Goal: Task Accomplishment & Management: Manage account settings

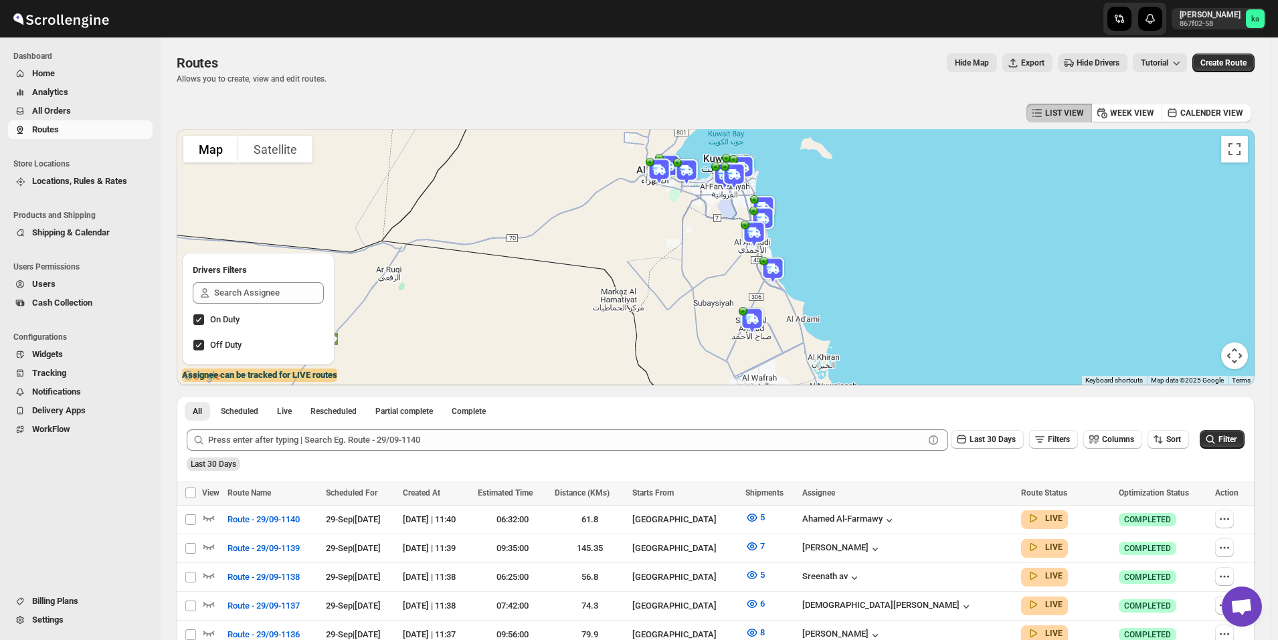
click at [64, 114] on span "All Orders" at bounding box center [51, 111] width 39 height 10
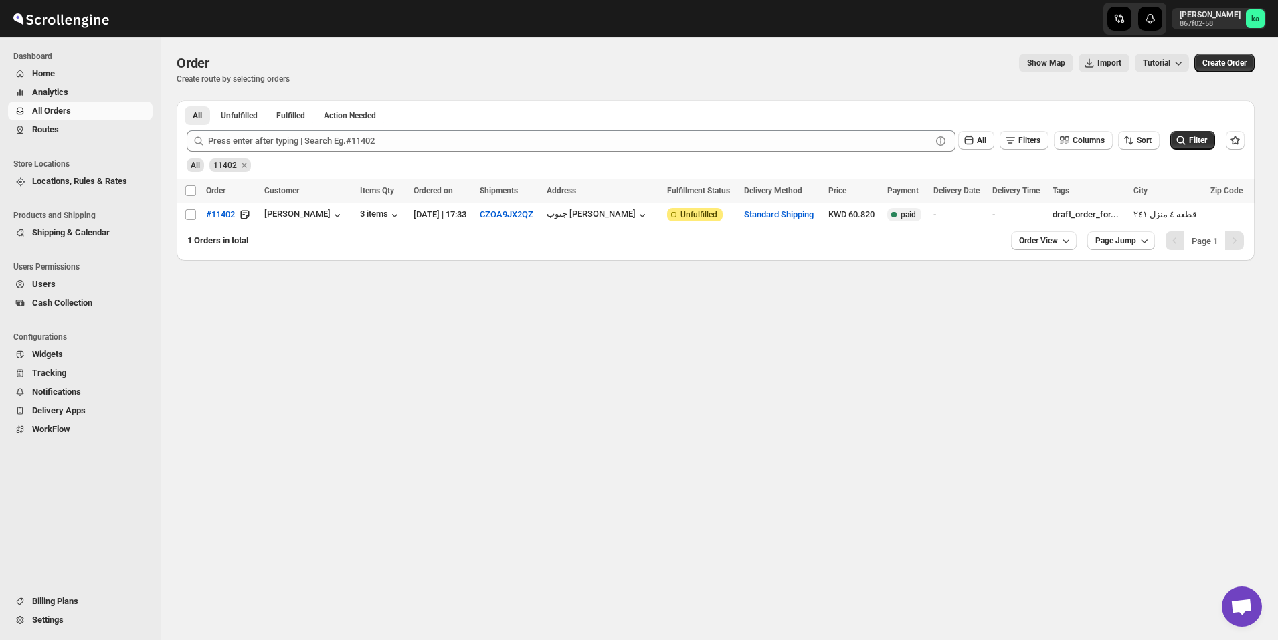
click at [51, 127] on span "Routes" at bounding box center [45, 129] width 27 height 10
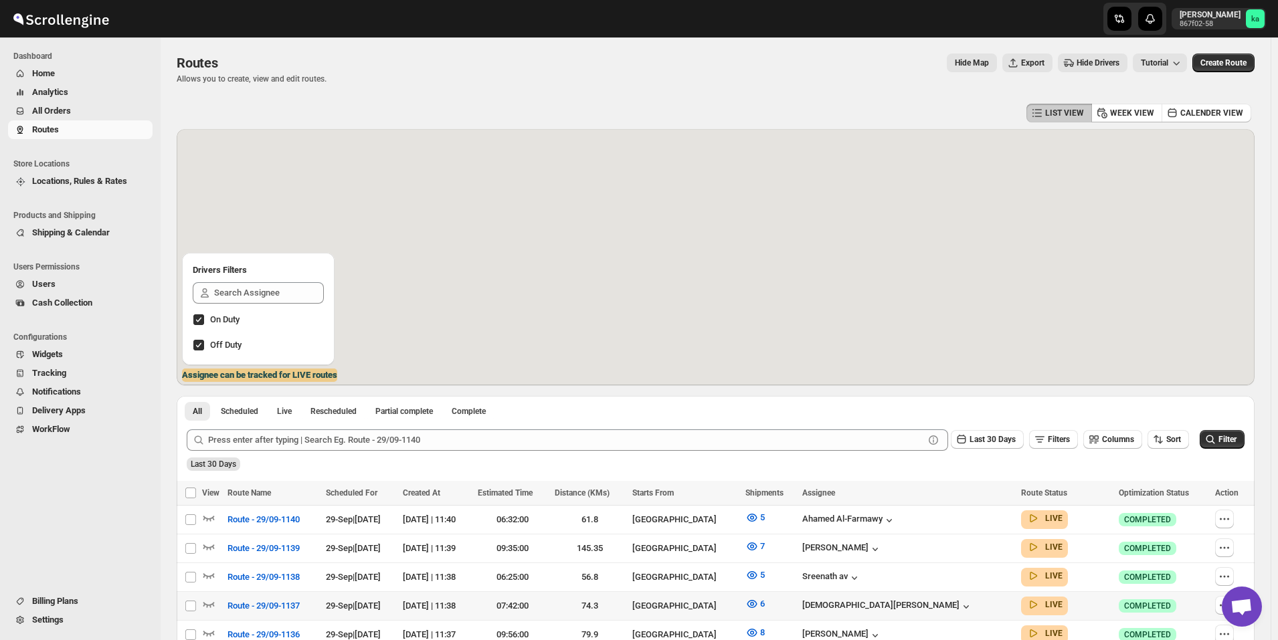
scroll to position [247, 0]
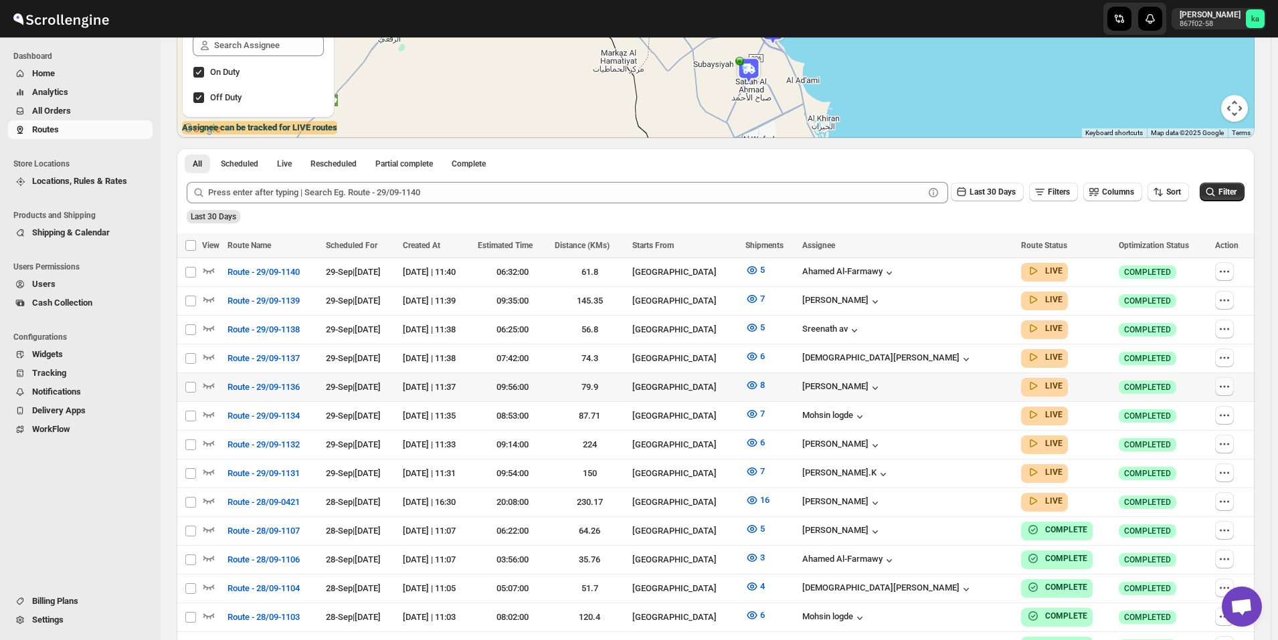
click at [1233, 383] on button "button" at bounding box center [1224, 386] width 19 height 19
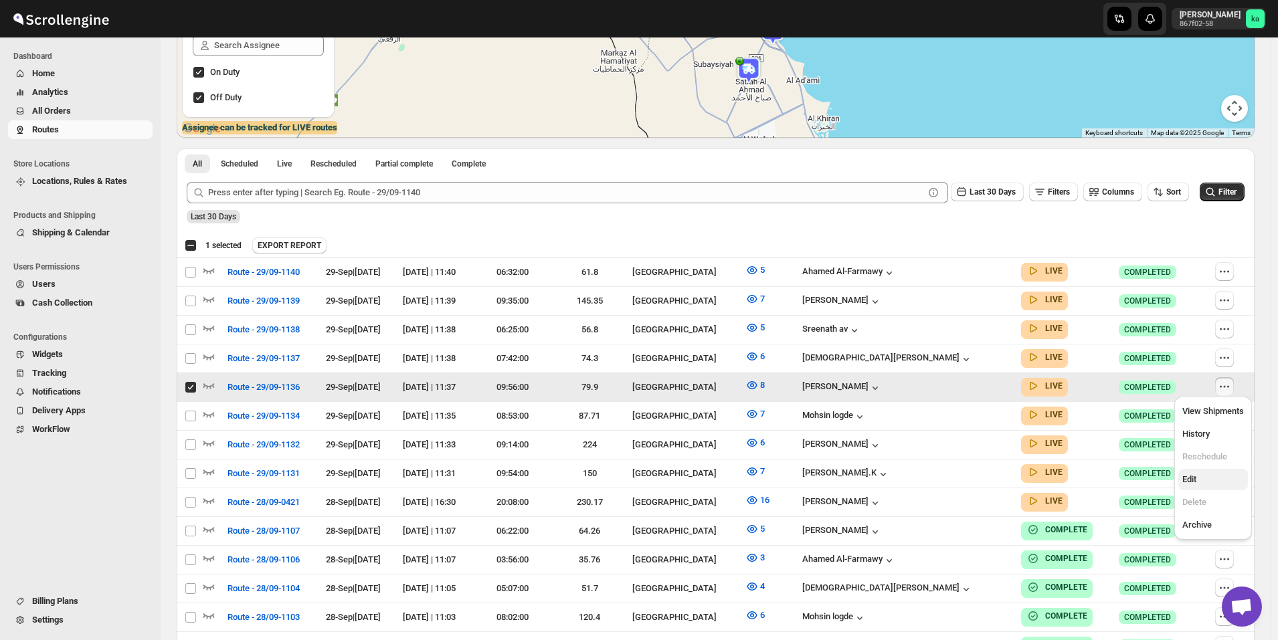
click at [1213, 483] on span "Edit" at bounding box center [1213, 479] width 62 height 13
checkbox input "false"
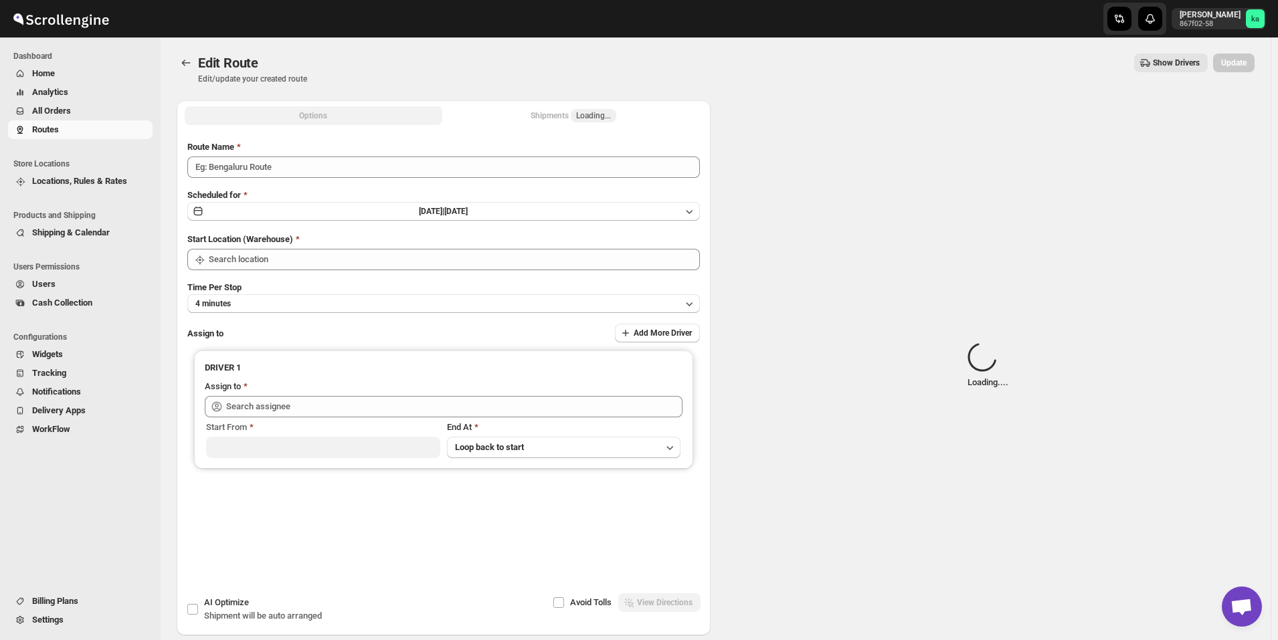
type input "Route - 29/09-1136"
type input "[GEOGRAPHIC_DATA]"
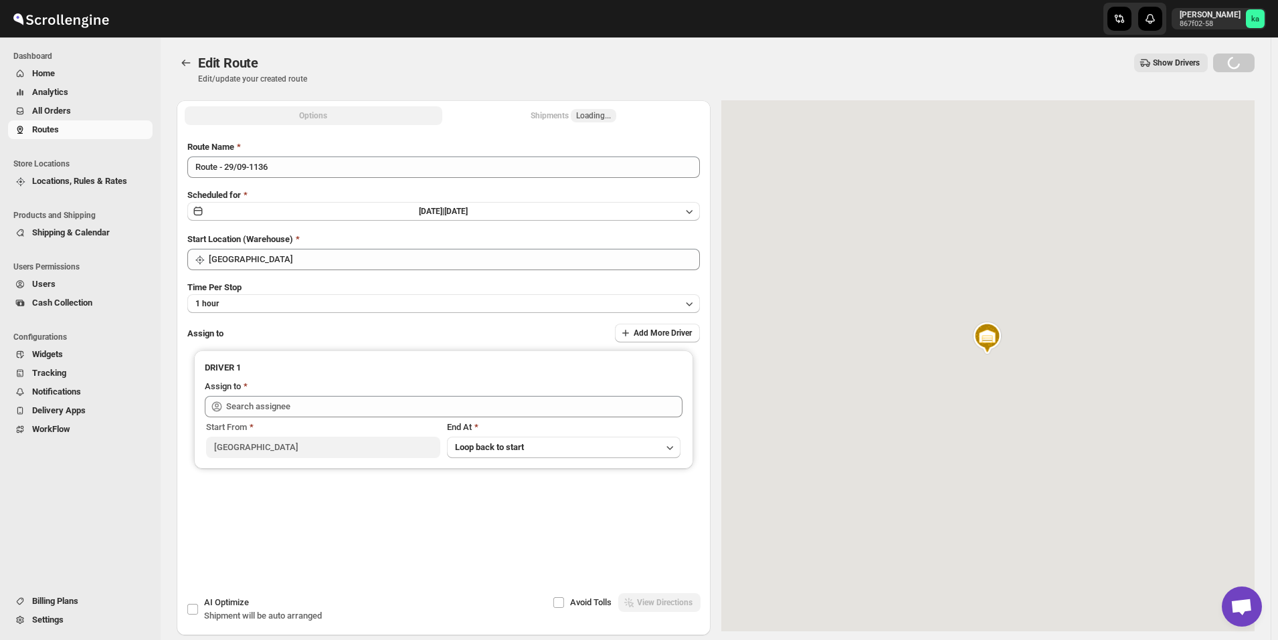
type input "[PERSON_NAME] ([EMAIL_ADDRESS][DOMAIN_NAME])"
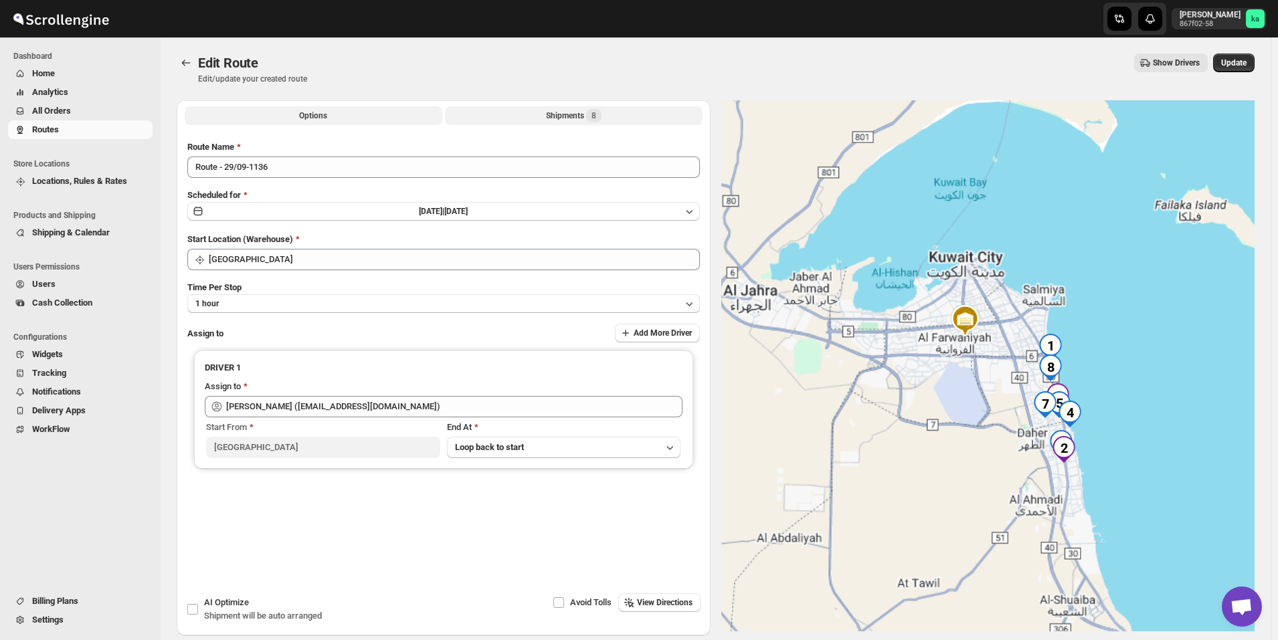
click at [565, 118] on div "Shipments 8" at bounding box center [574, 115] width 56 height 13
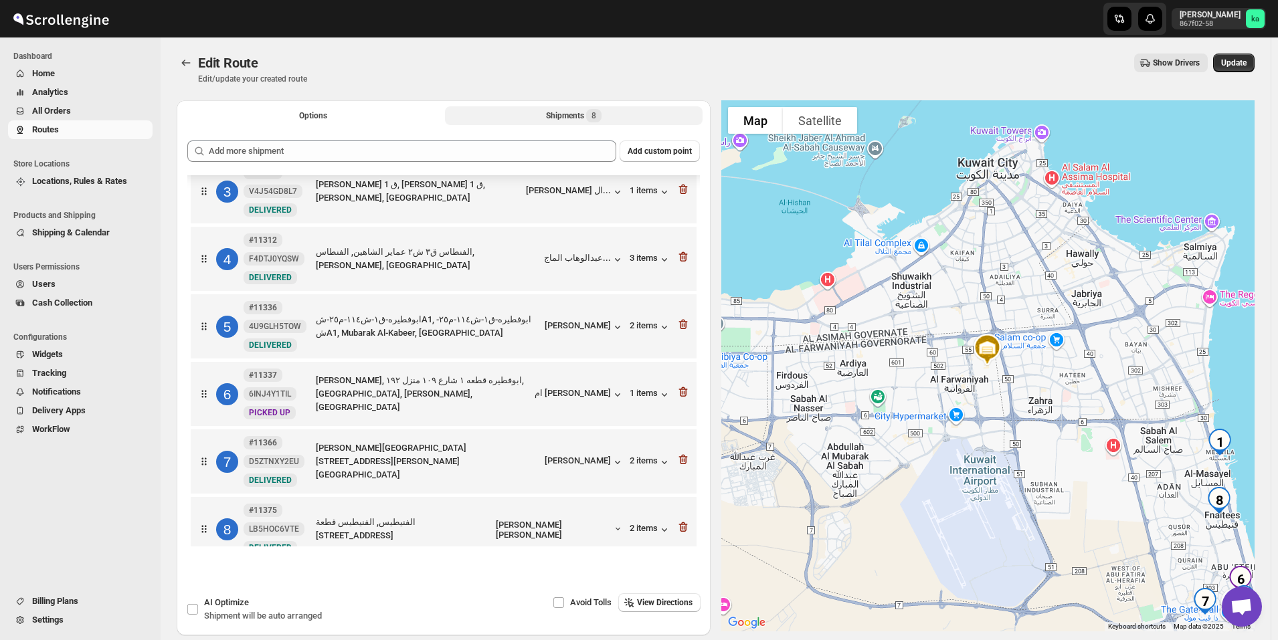
scroll to position [176, 0]
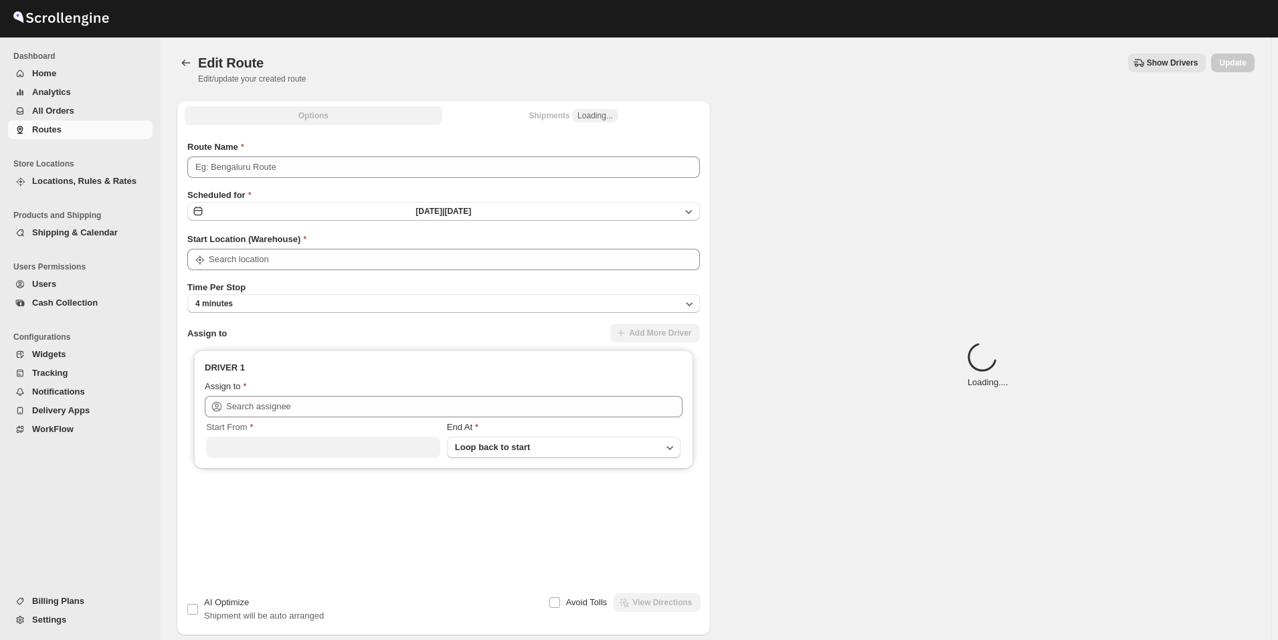
type input "Route - 29/09-1136"
type input "[GEOGRAPHIC_DATA]"
type input "[PERSON_NAME] ([EMAIL_ADDRESS][DOMAIN_NAME])"
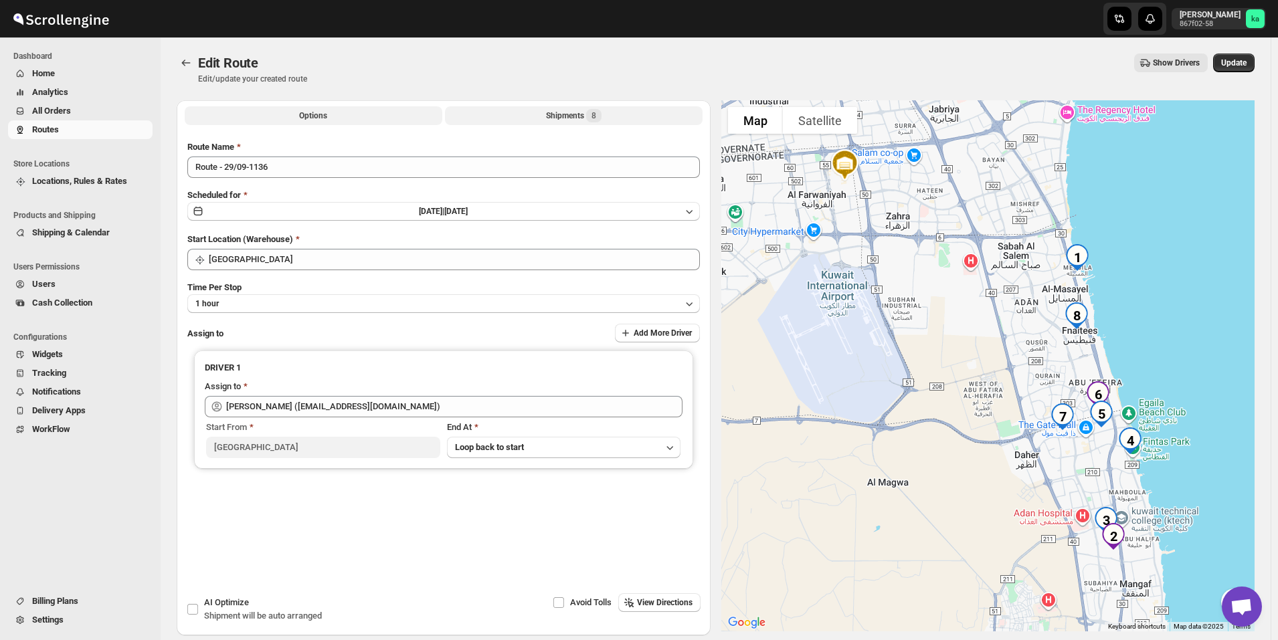
click at [586, 120] on div "Shipments 8" at bounding box center [574, 115] width 56 height 13
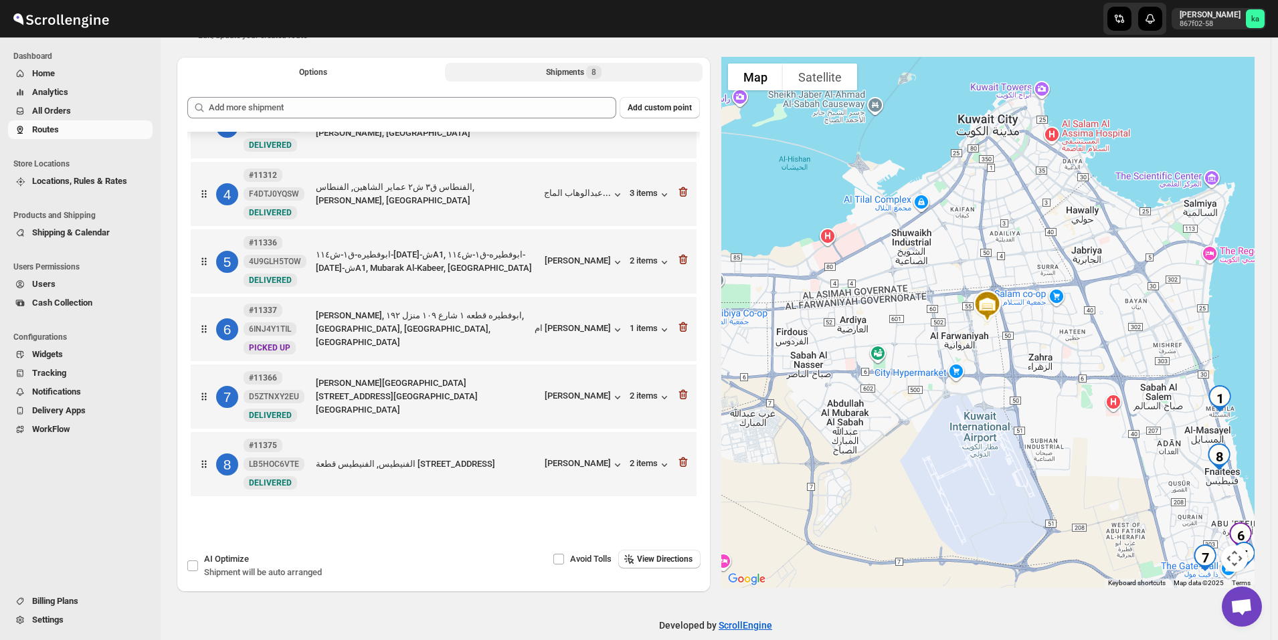
scroll to position [62, 0]
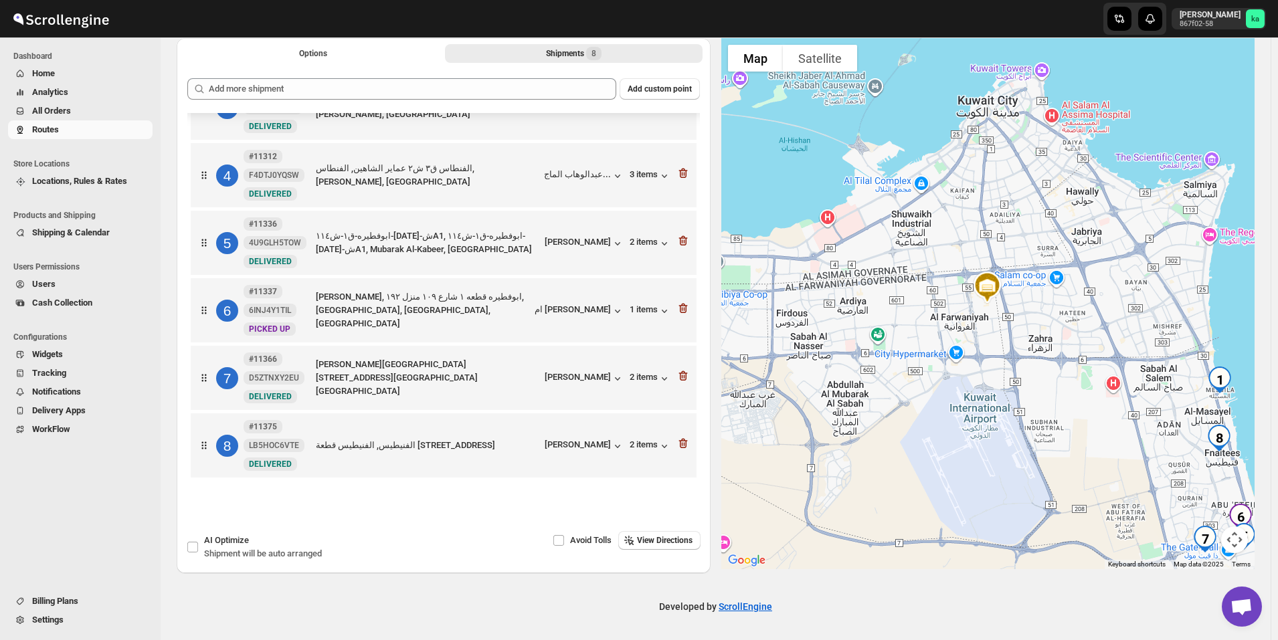
click at [73, 114] on span "All Orders" at bounding box center [91, 110] width 118 height 13
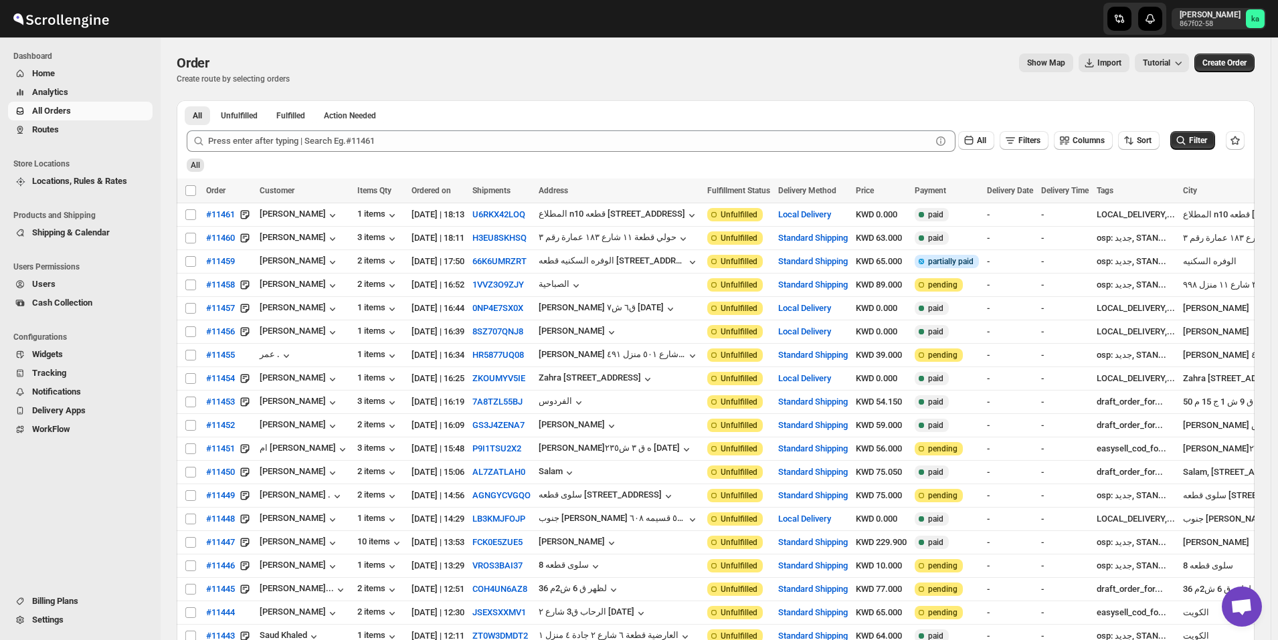
click at [54, 137] on button "Routes" at bounding box center [80, 129] width 144 height 19
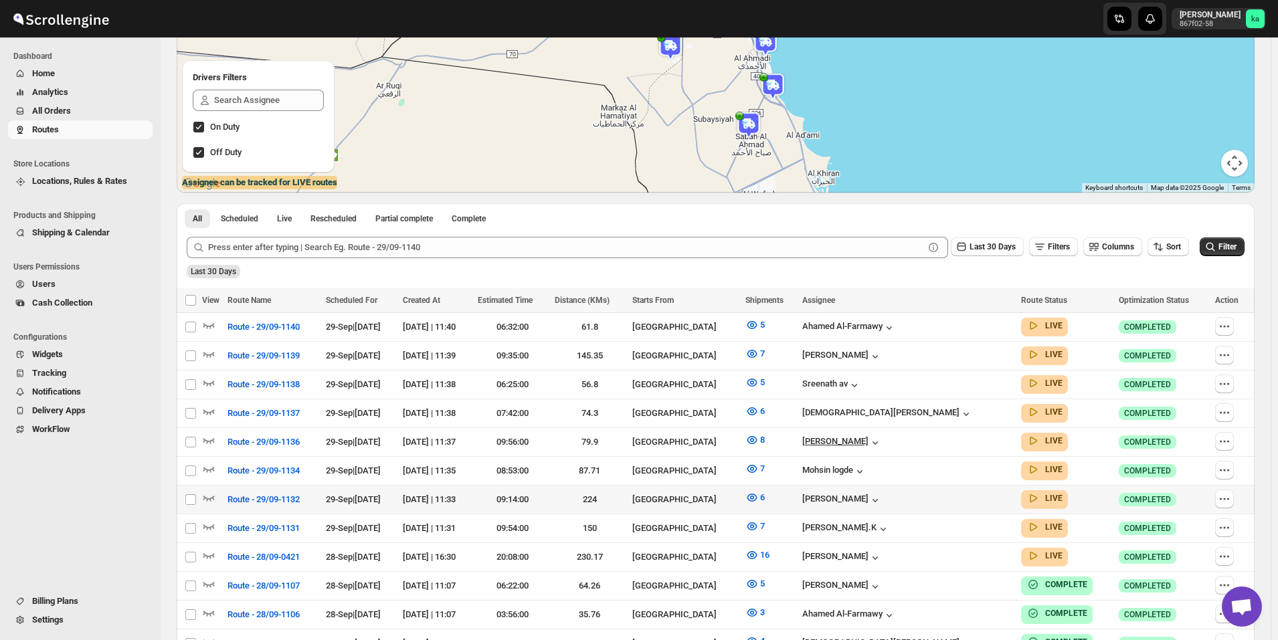
scroll to position [201, 0]
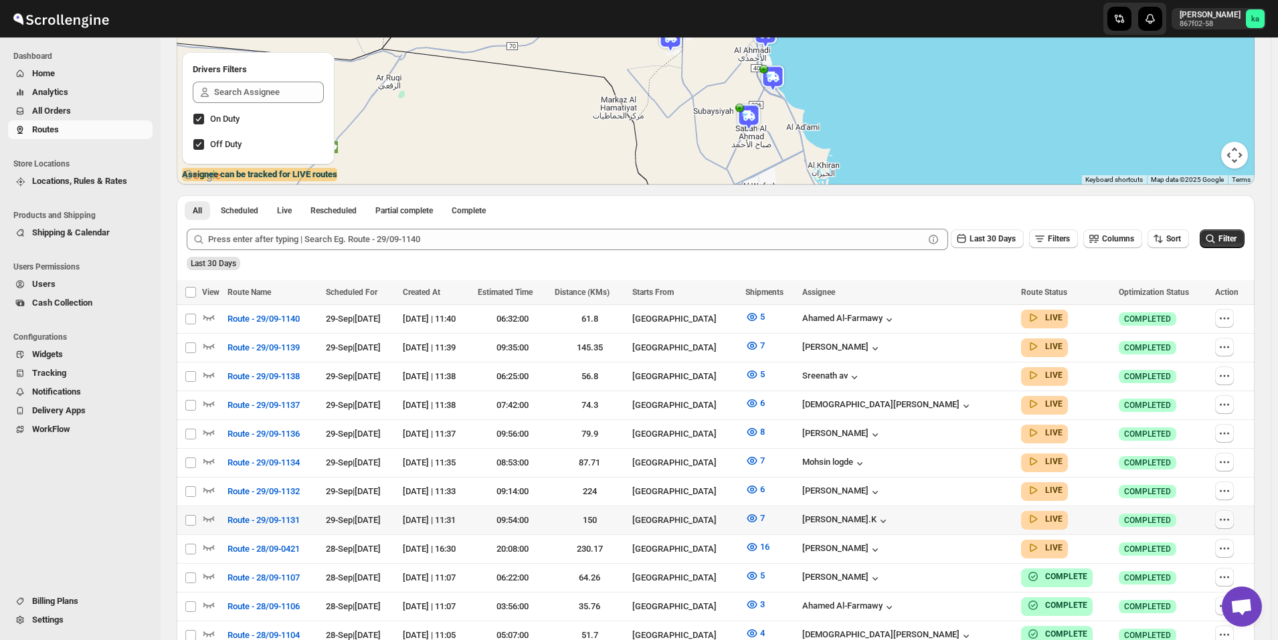
click at [1221, 518] on icon "button" at bounding box center [1220, 519] width 2 height 2
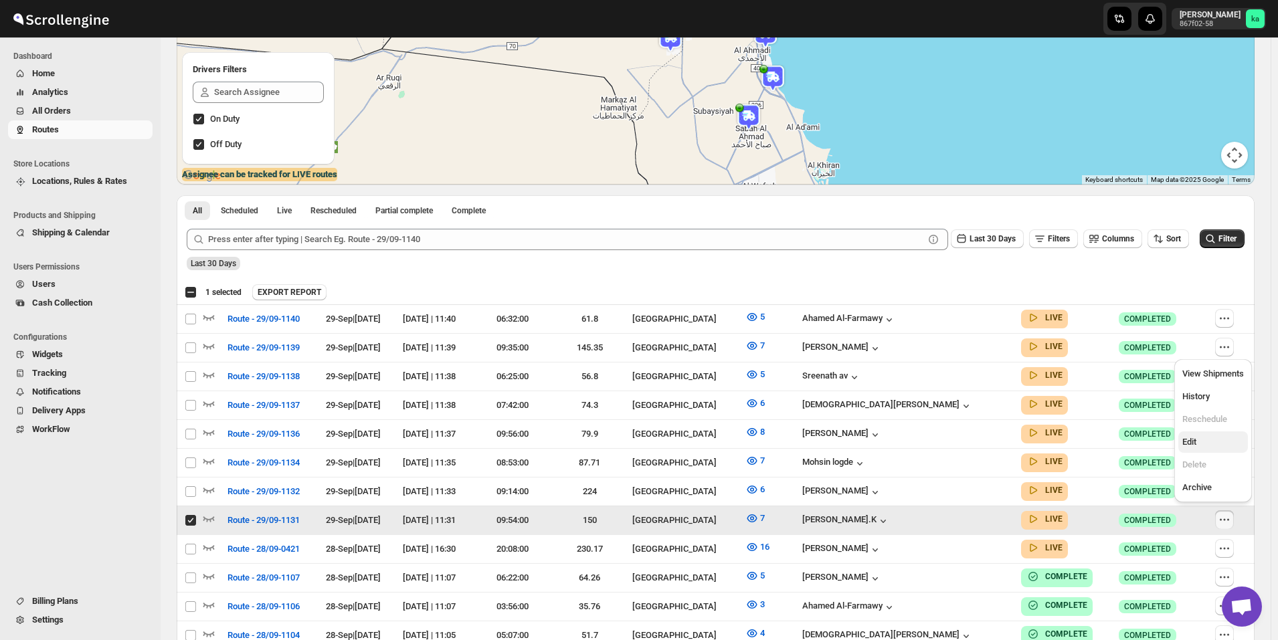
click at [1199, 441] on span "Edit" at bounding box center [1213, 441] width 62 height 13
checkbox input "false"
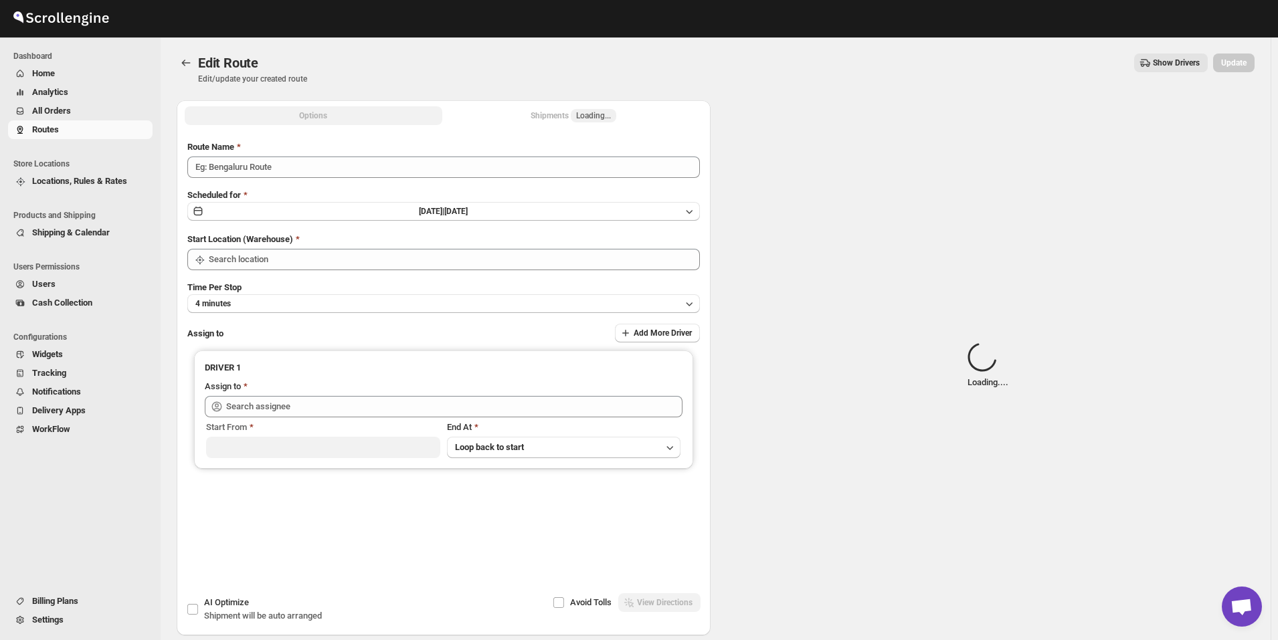
type input "Route - 29/09-1131"
type input "[GEOGRAPHIC_DATA]"
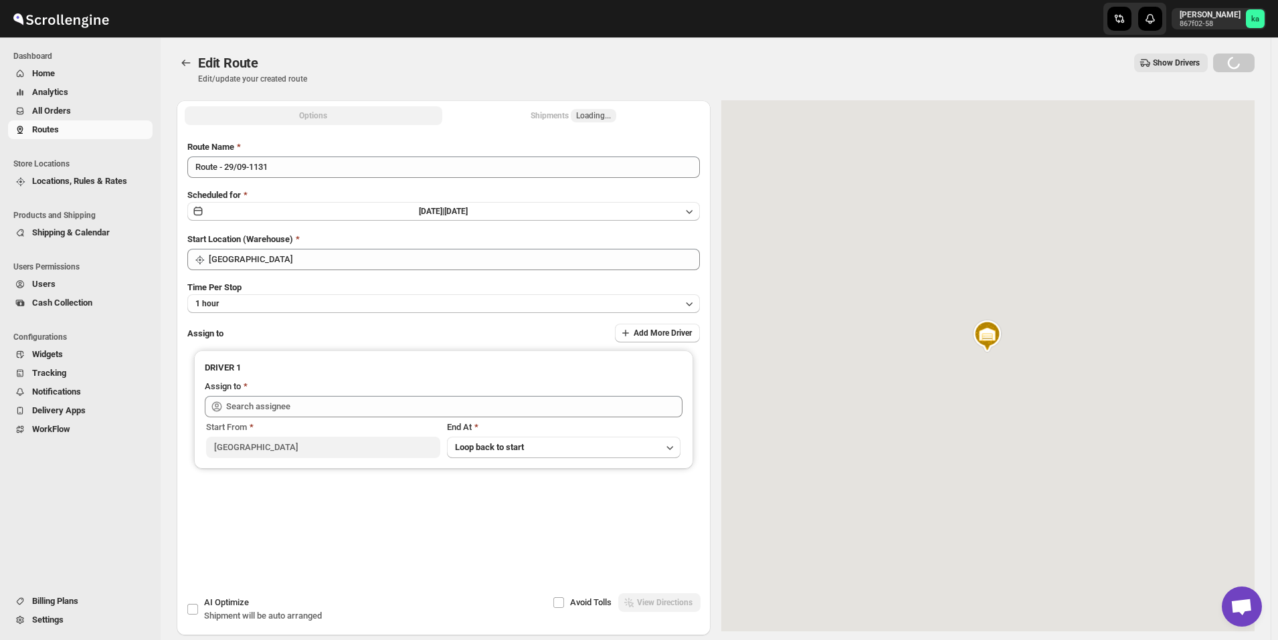
type input "[PERSON_NAME].K ([EMAIL_ADDRESS][DOMAIN_NAME])"
click at [553, 118] on div "Shipments Loading..." at bounding box center [573, 115] width 86 height 13
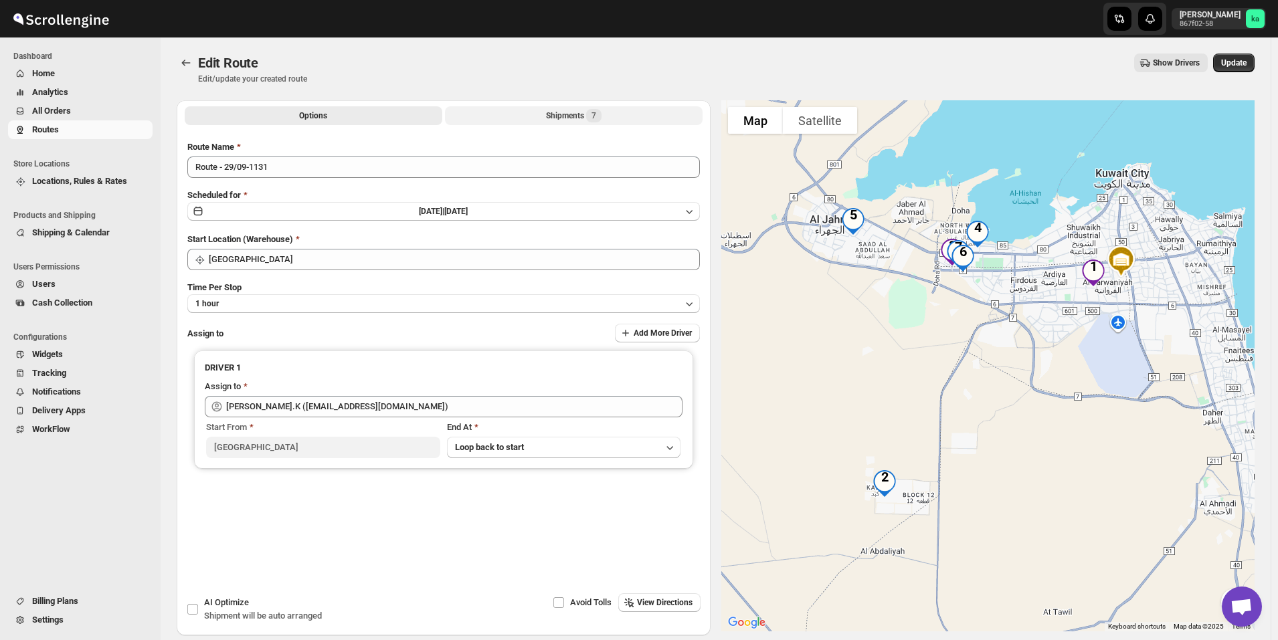
click at [553, 118] on div "Shipments 7" at bounding box center [574, 115] width 56 height 13
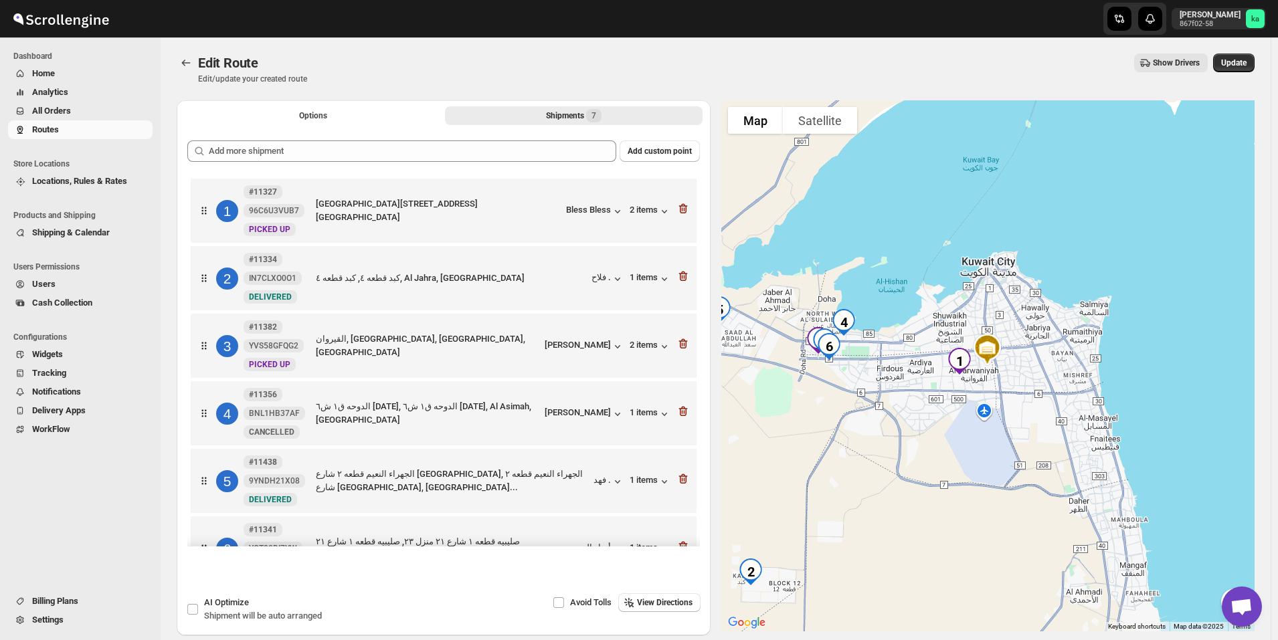
click at [73, 115] on span "All Orders" at bounding box center [91, 110] width 118 height 13
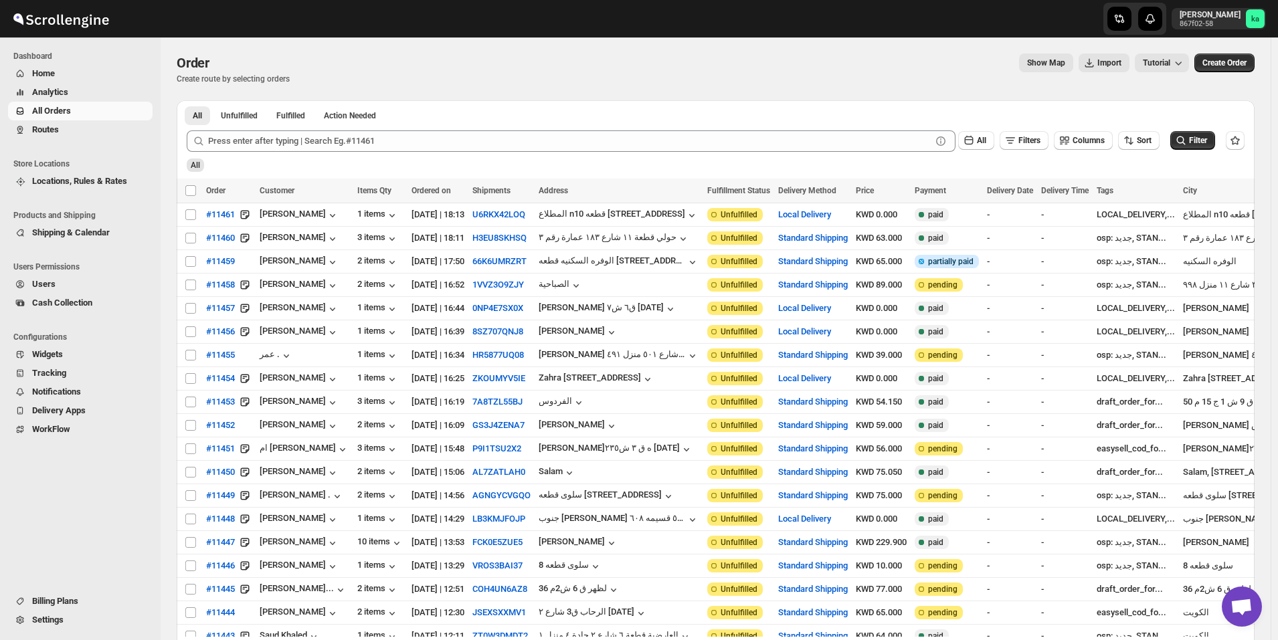
click at [104, 126] on span "Routes" at bounding box center [91, 129] width 118 height 13
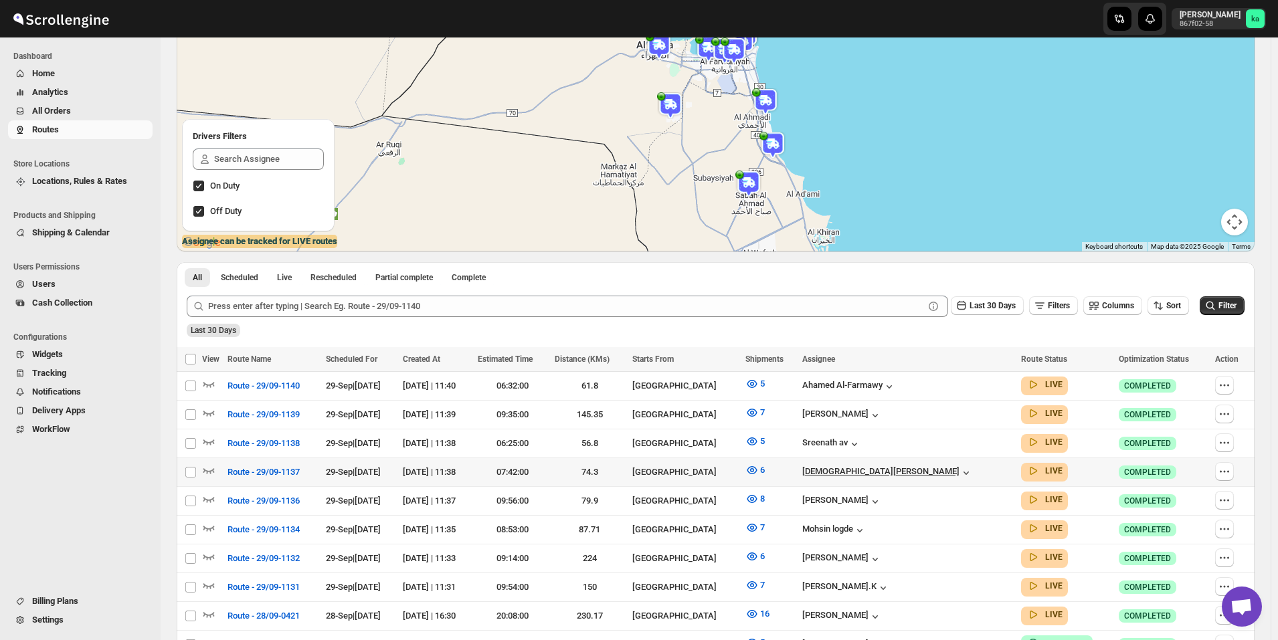
scroll to position [201, 0]
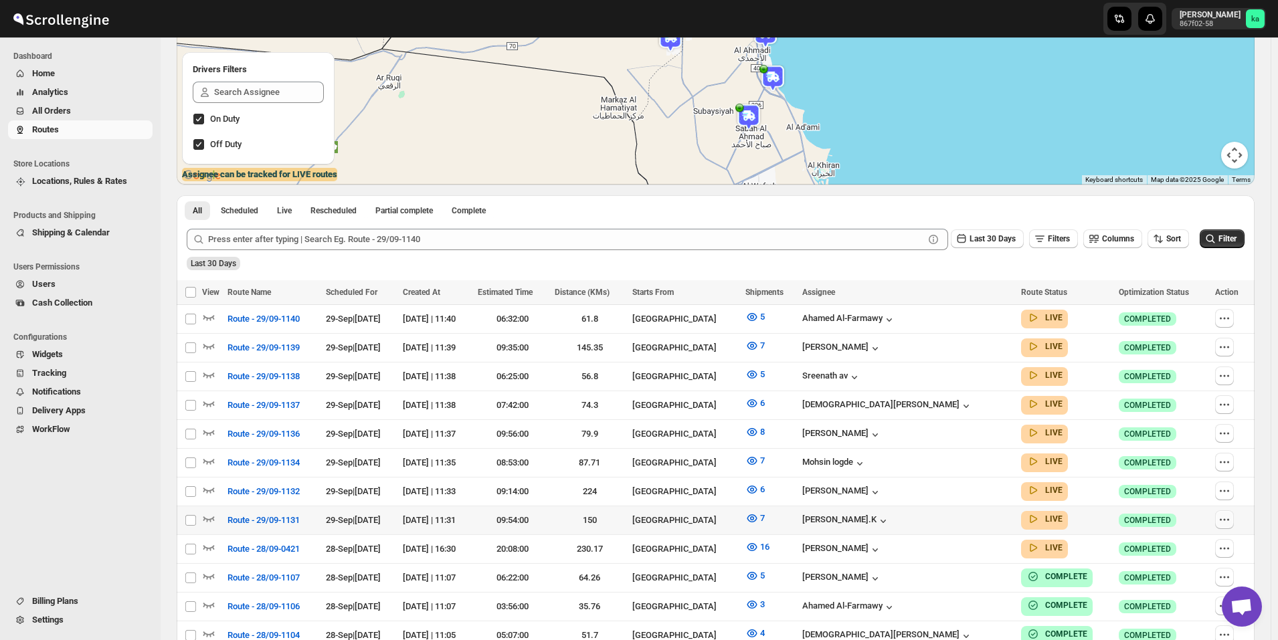
click at [1233, 516] on button "button" at bounding box center [1224, 519] width 19 height 19
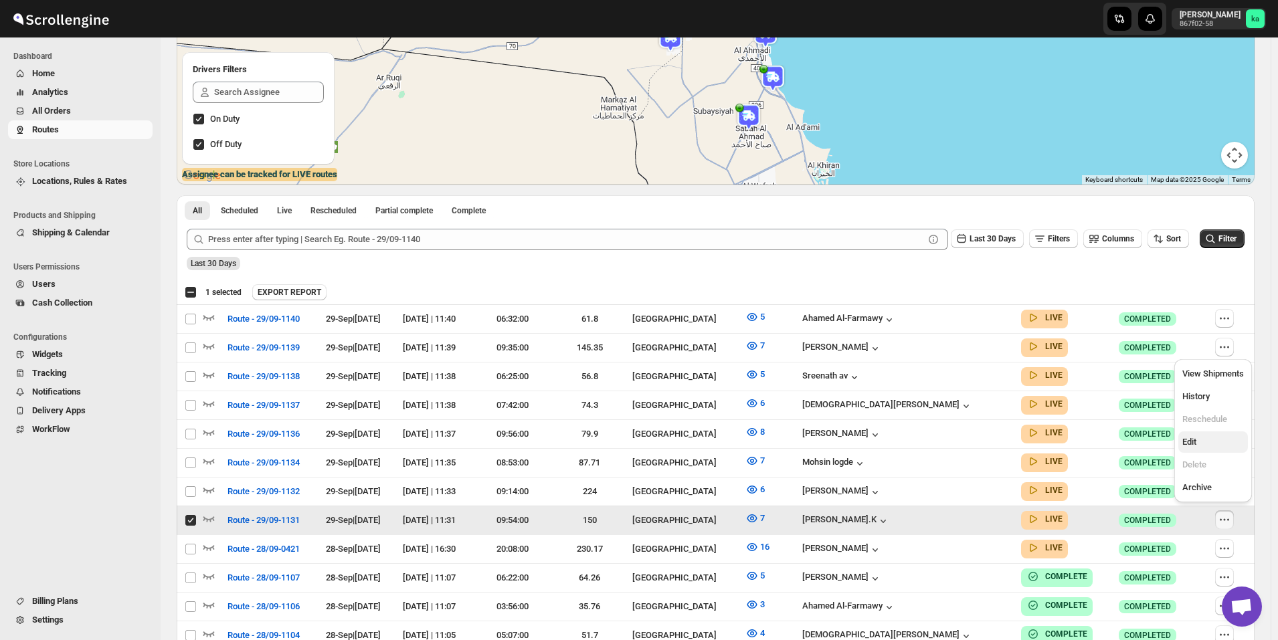
click at [1181, 443] on button "Edit" at bounding box center [1213, 441] width 70 height 21
checkbox input "false"
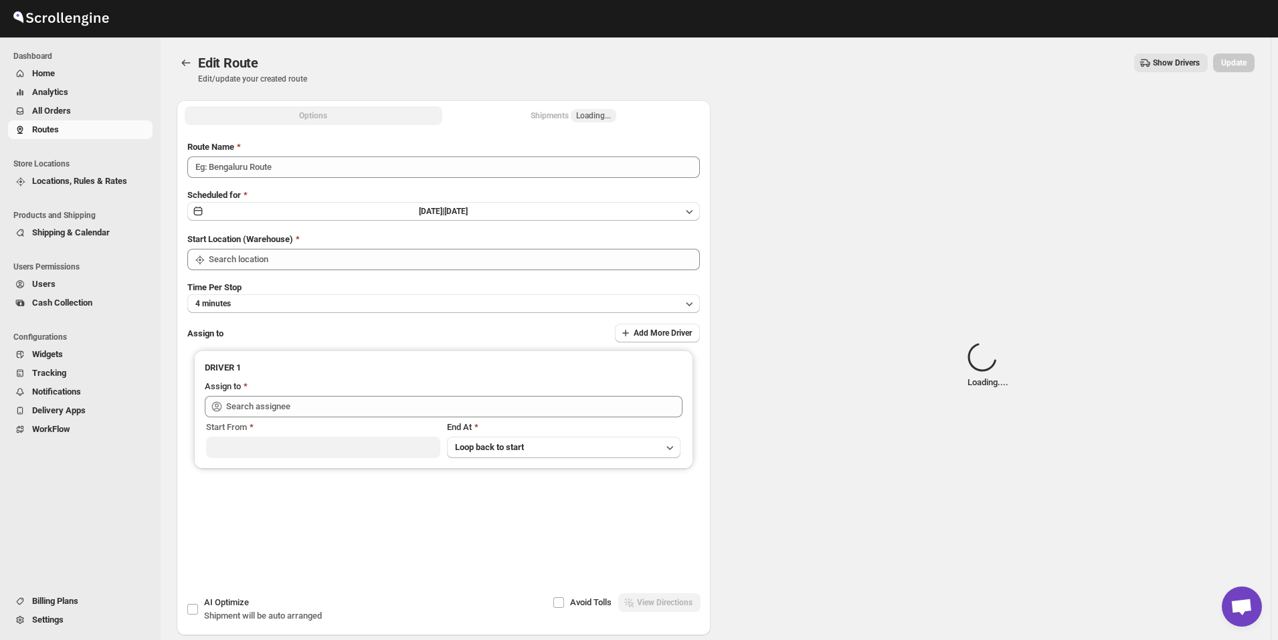
type input "Route - 29/09-1131"
type input "[GEOGRAPHIC_DATA]"
type input "[PERSON_NAME].K ([EMAIL_ADDRESS][DOMAIN_NAME])"
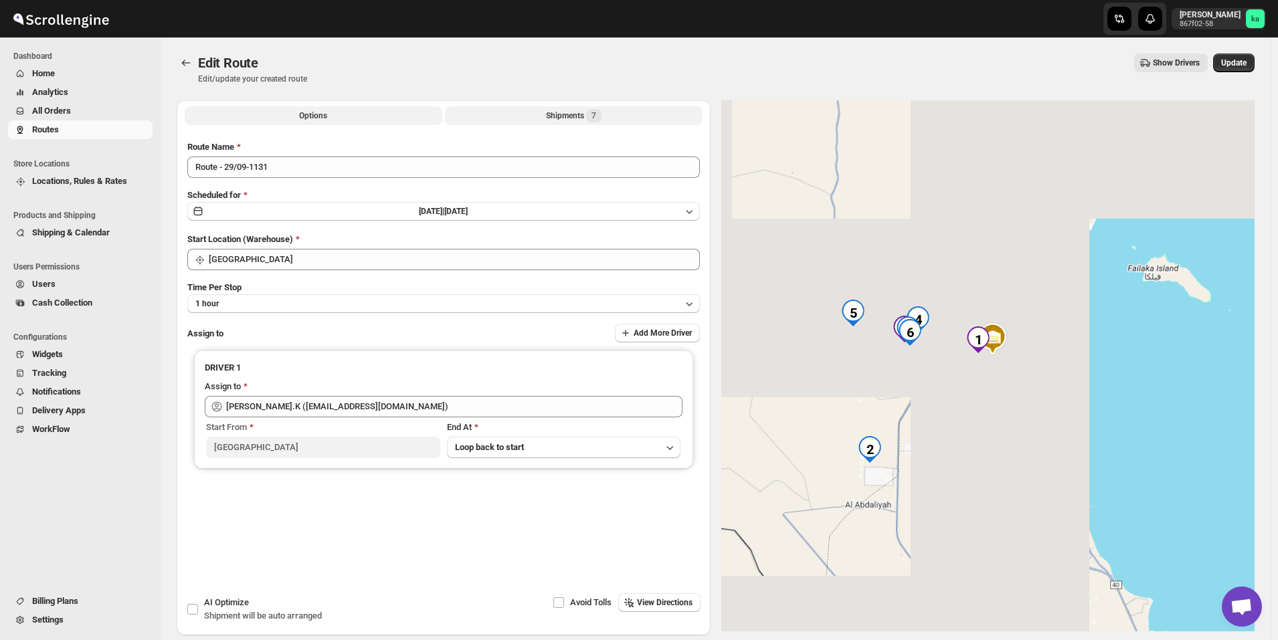
click at [561, 110] on div "Shipments 7" at bounding box center [574, 115] width 56 height 13
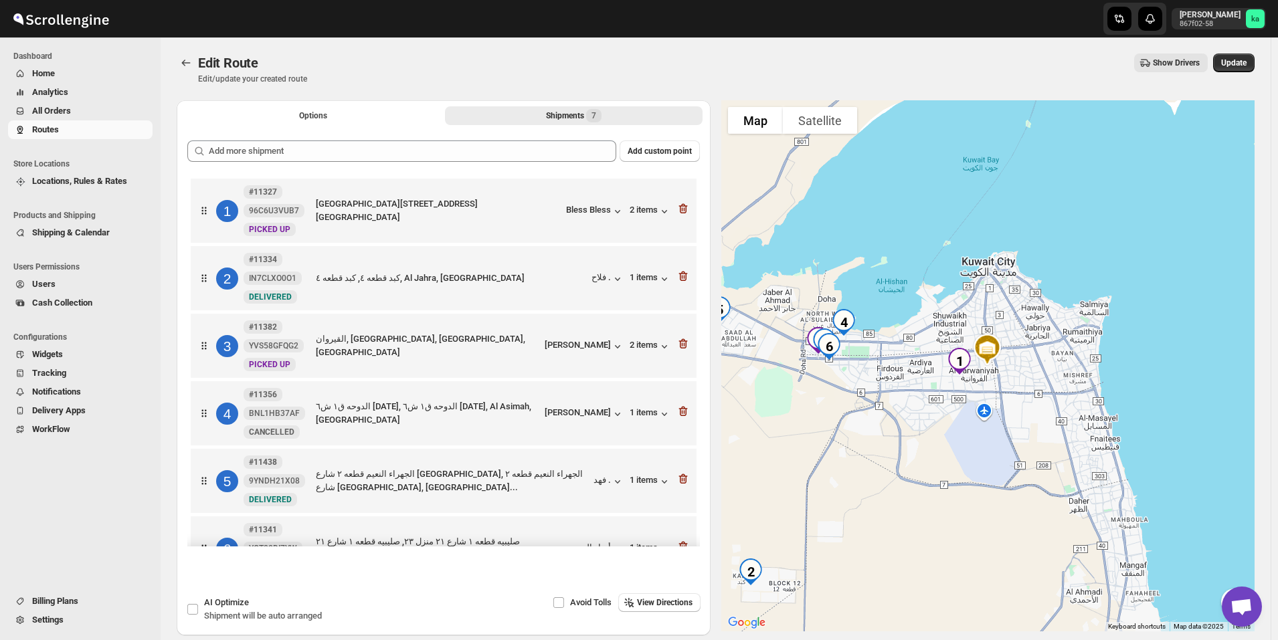
click at [66, 116] on span "All Orders" at bounding box center [91, 110] width 118 height 13
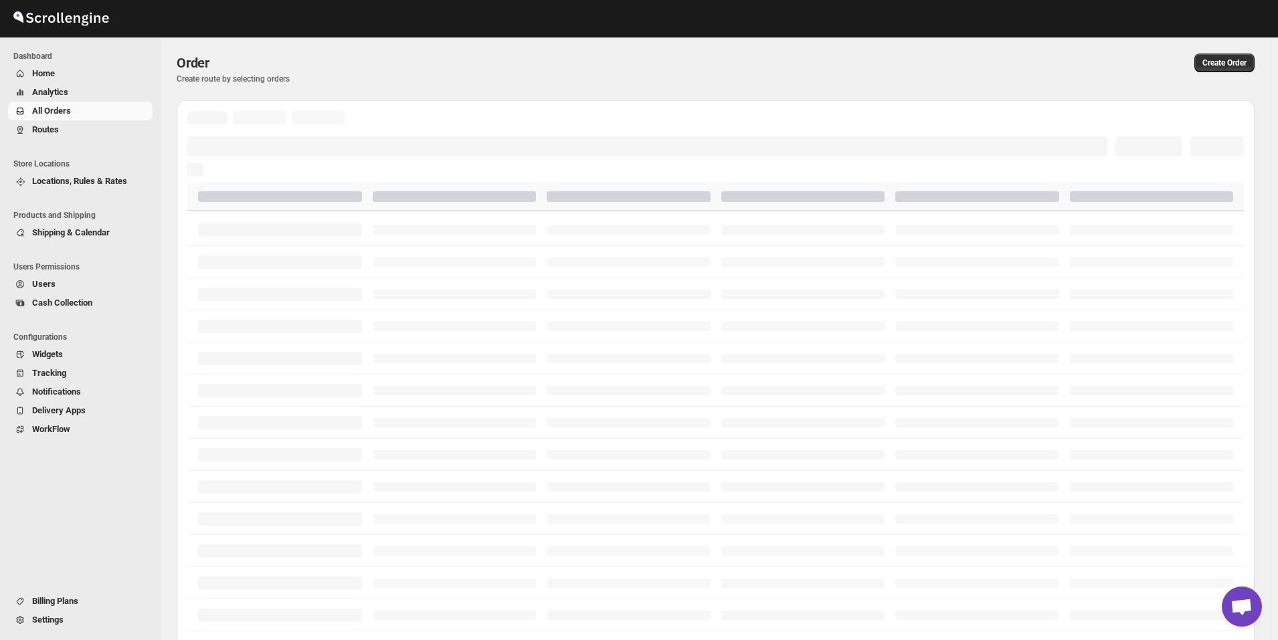
click at [66, 128] on span "Routes" at bounding box center [91, 129] width 118 height 13
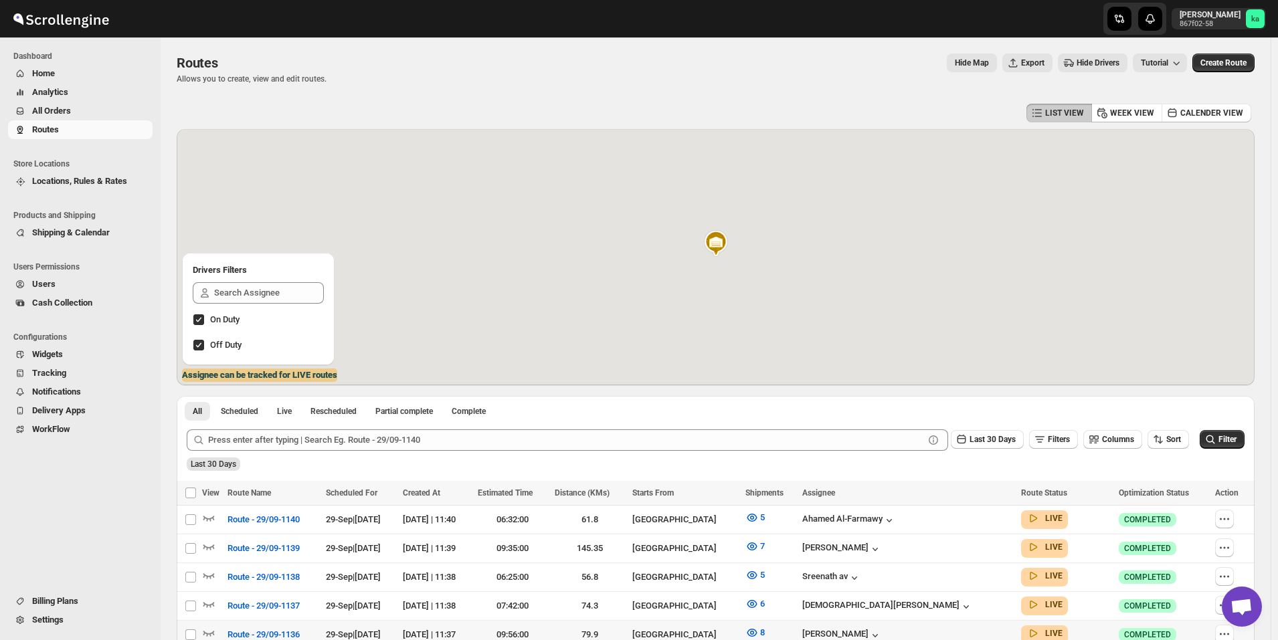
scroll to position [247, 0]
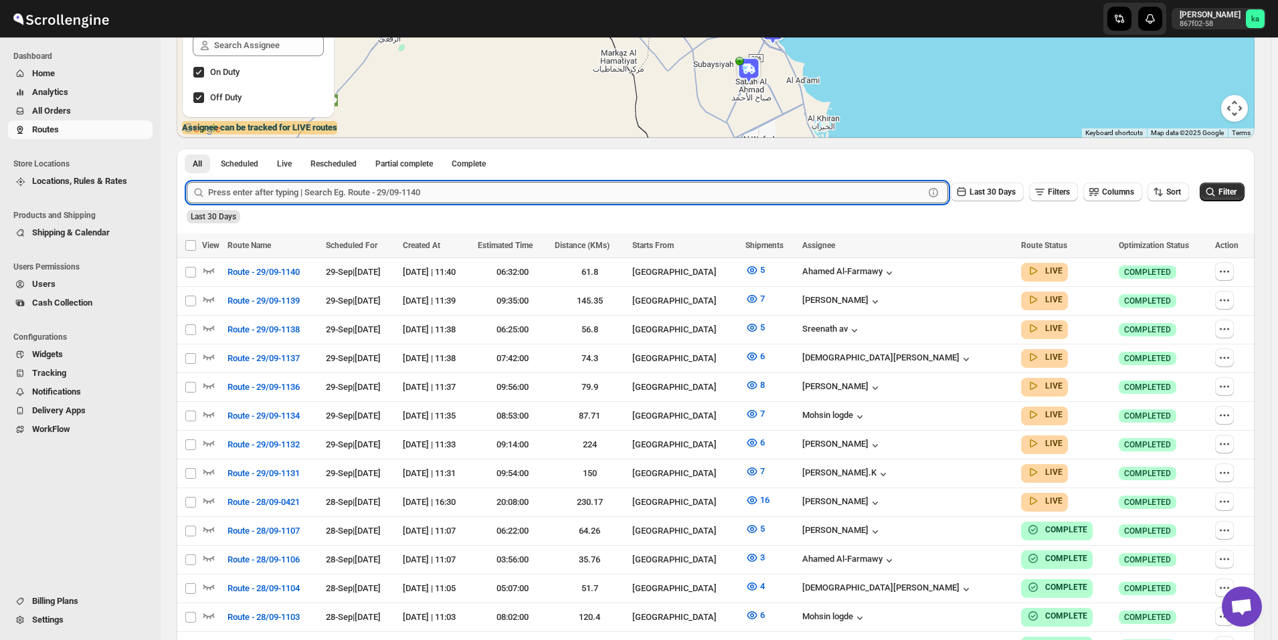
click at [316, 197] on input "text" at bounding box center [566, 192] width 716 height 21
click at [54, 116] on span "All Orders" at bounding box center [91, 110] width 118 height 13
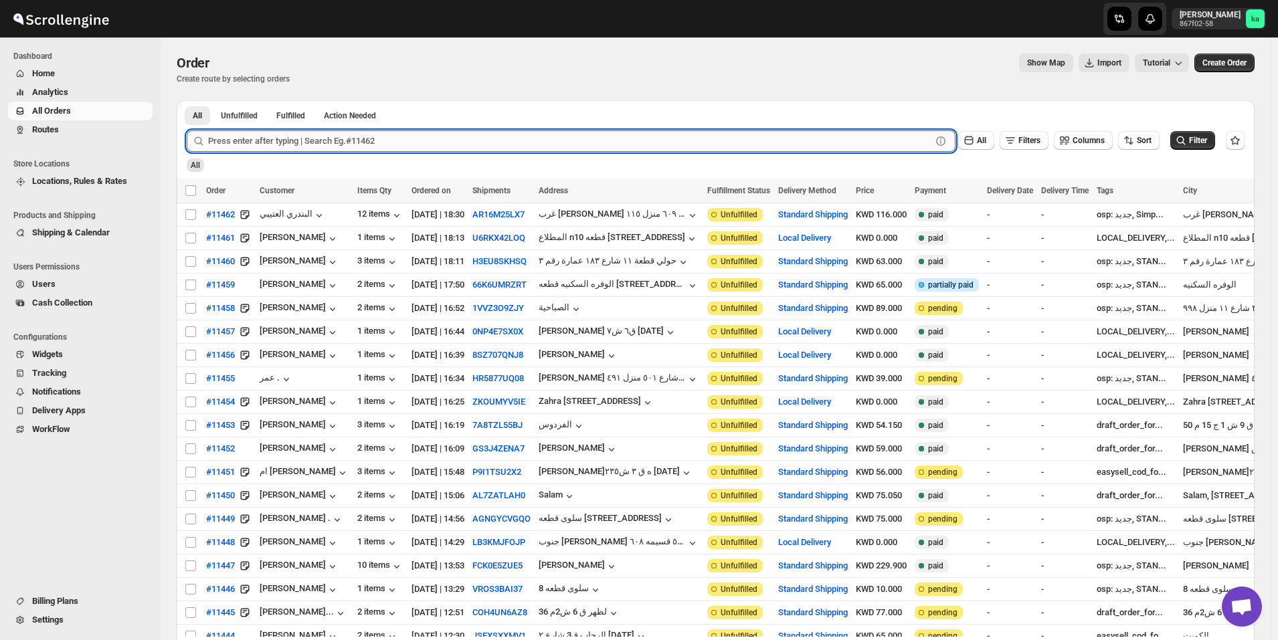
click at [342, 144] on input "text" at bounding box center [569, 140] width 723 height 21
type input "11400"
click at [187, 100] on button "Submit" at bounding box center [206, 107] width 38 height 14
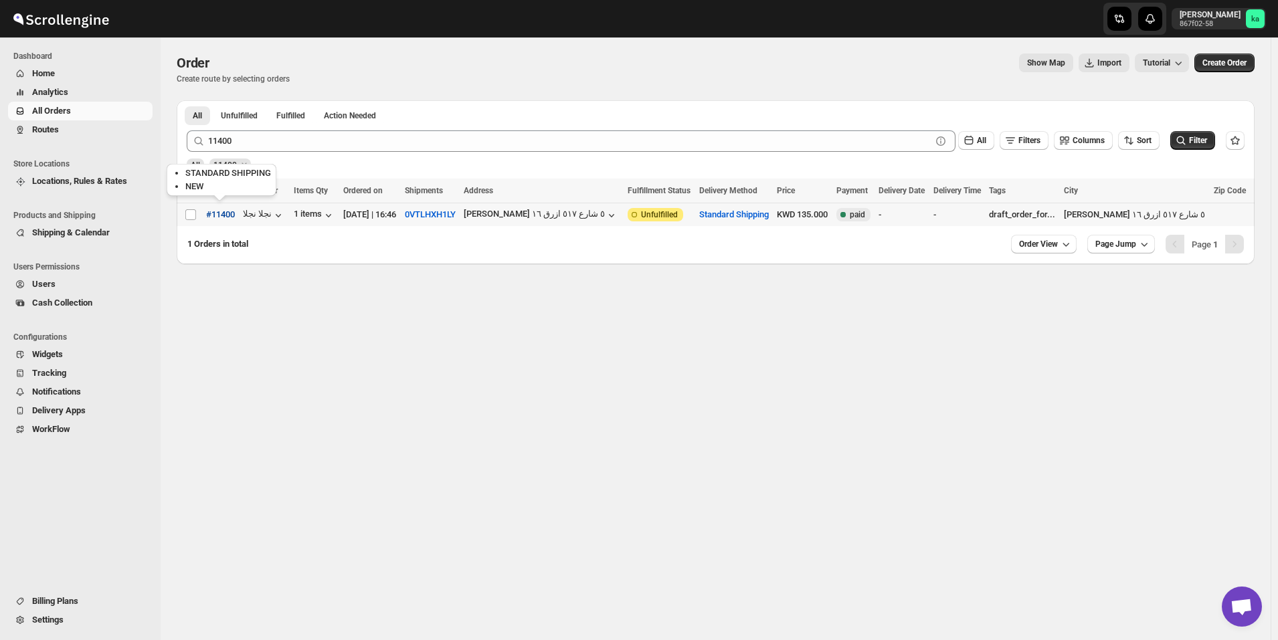
click at [227, 219] on span "#11400" at bounding box center [220, 214] width 29 height 13
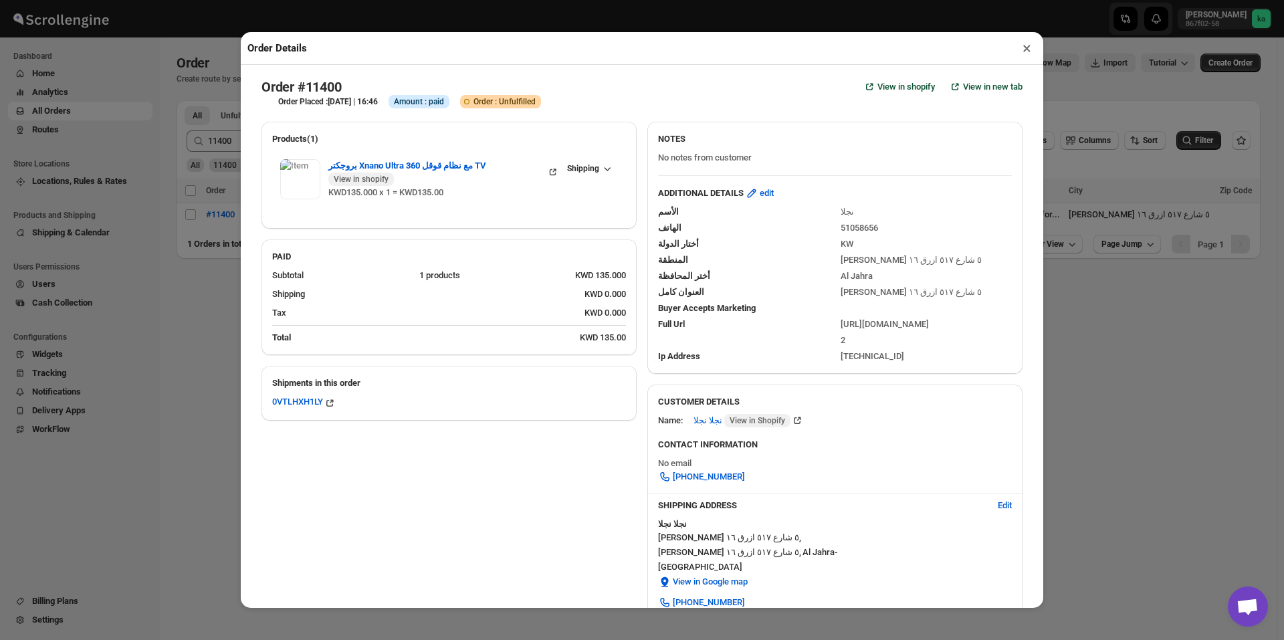
click at [167, 300] on div "Order Details × Order #11400 View in shopify View in new tab Order Placed : [DA…" at bounding box center [642, 320] width 1284 height 640
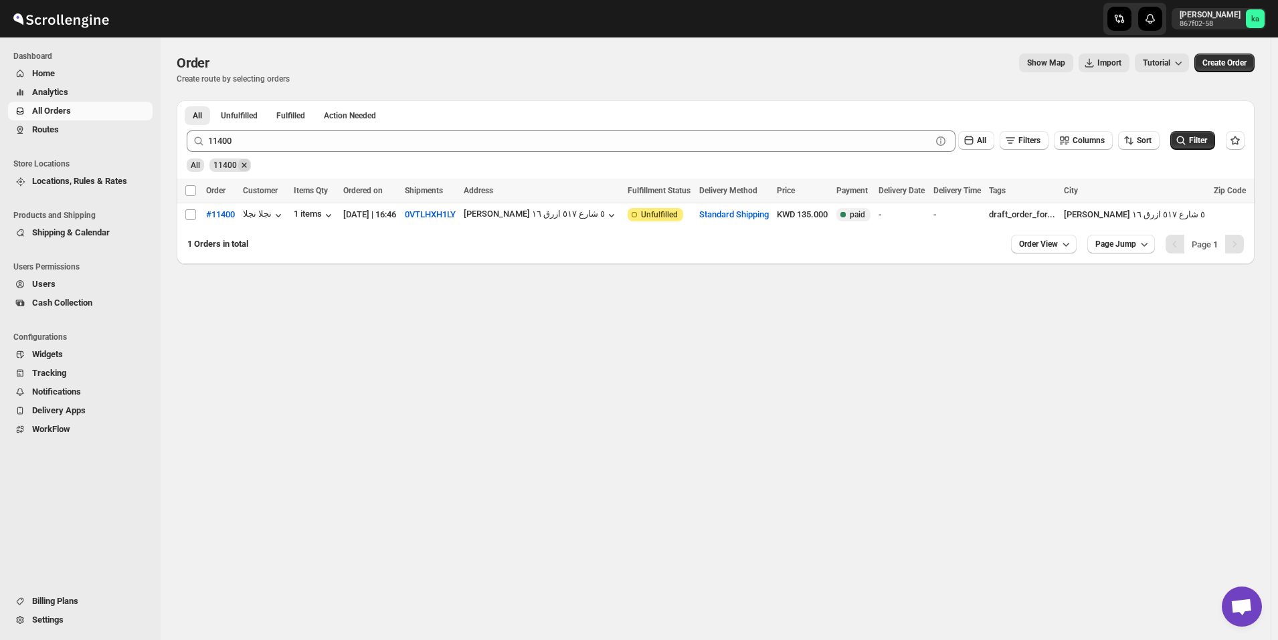
click at [241, 165] on icon "Remove 11400" at bounding box center [243, 165] width 5 height 5
click at [61, 129] on span "Routes" at bounding box center [91, 129] width 118 height 13
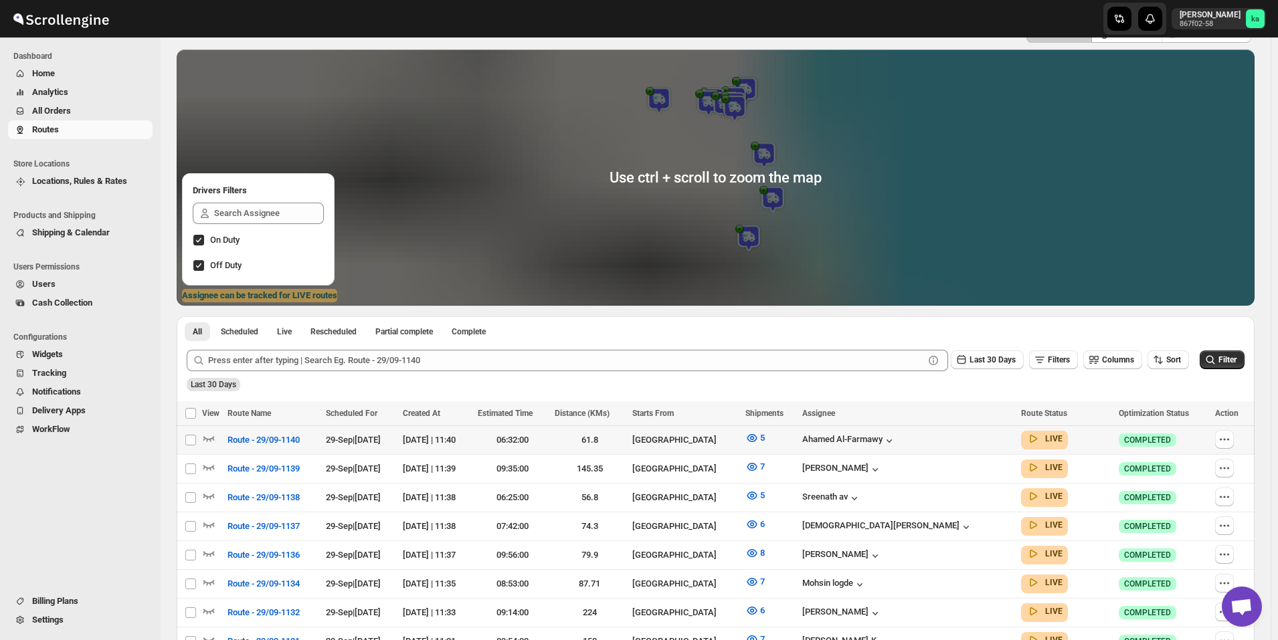
scroll to position [334, 0]
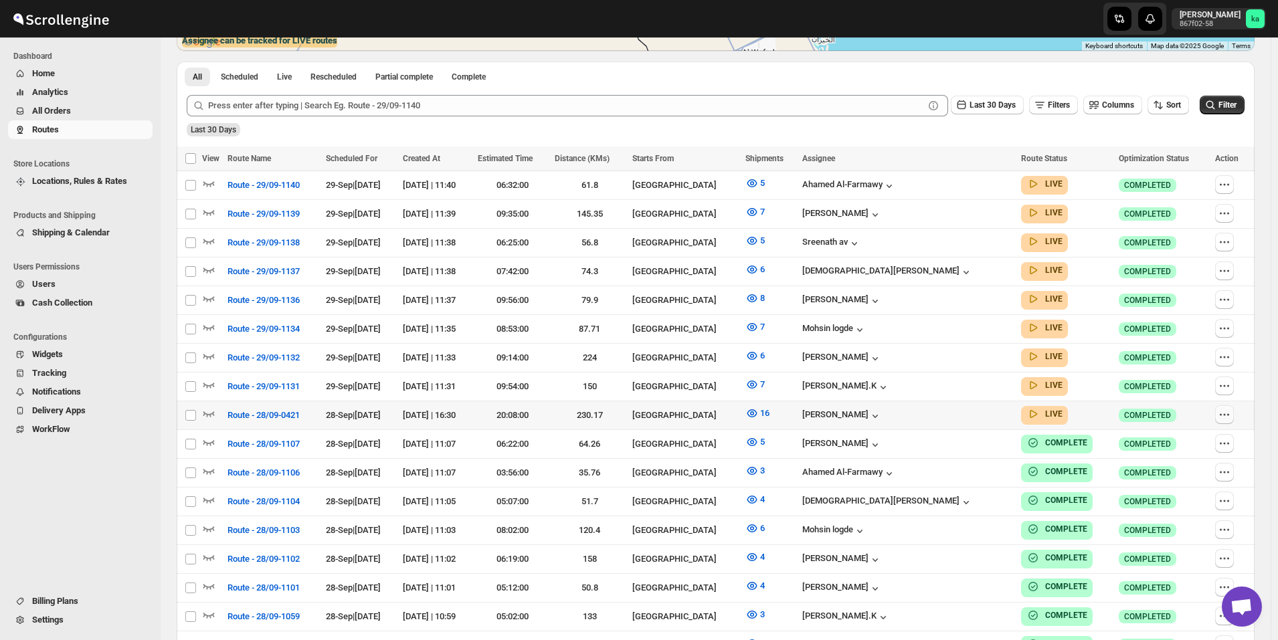
click at [1226, 411] on icon "button" at bounding box center [1223, 414] width 13 height 13
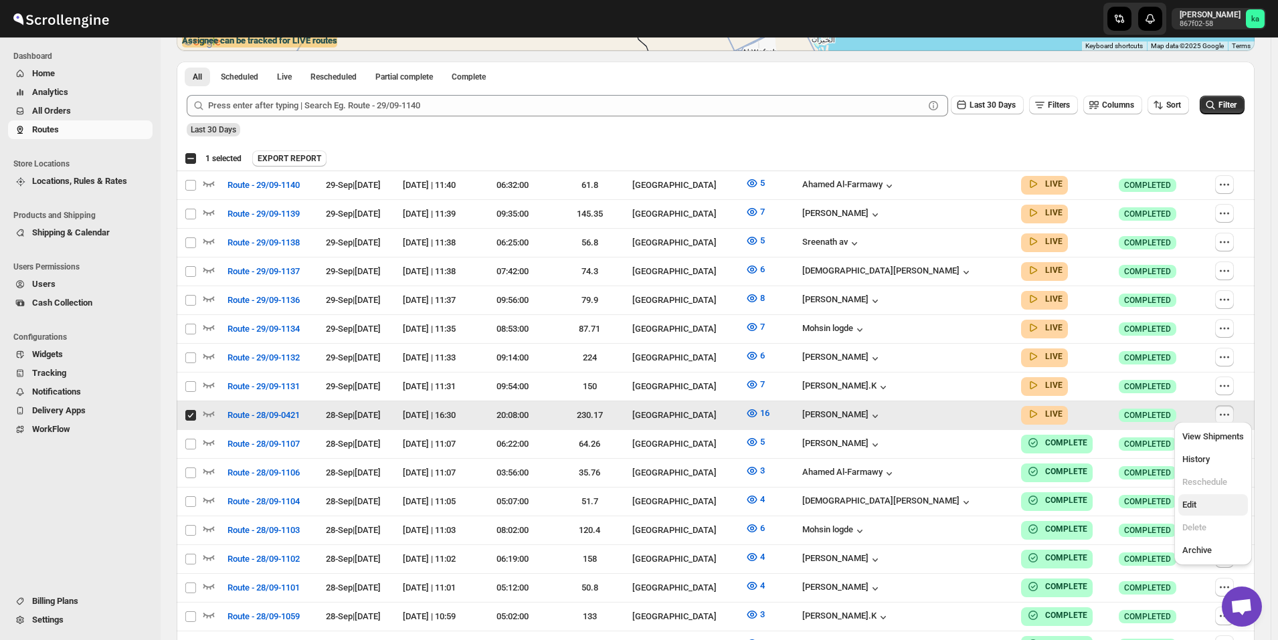
click at [1201, 507] on span "Edit" at bounding box center [1213, 504] width 62 height 13
checkbox input "false"
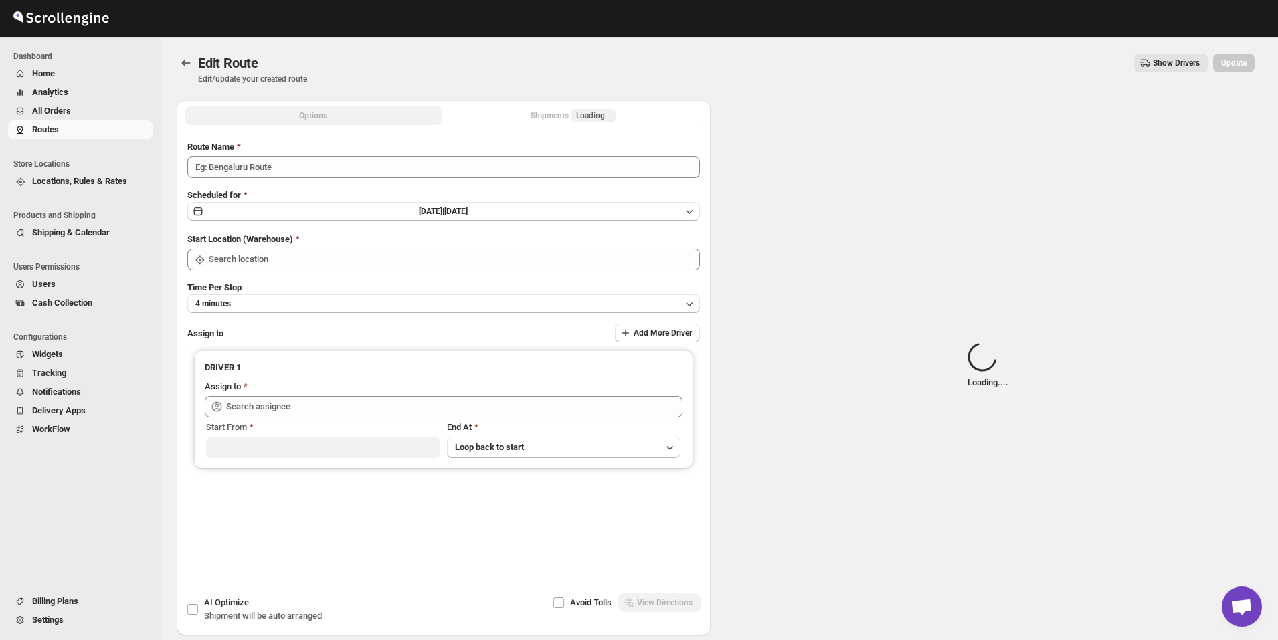
type input "Route - 28/09-0421"
type input "[GEOGRAPHIC_DATA]"
type input "[PERSON_NAME] ([EMAIL_ADDRESS][DOMAIN_NAME])"
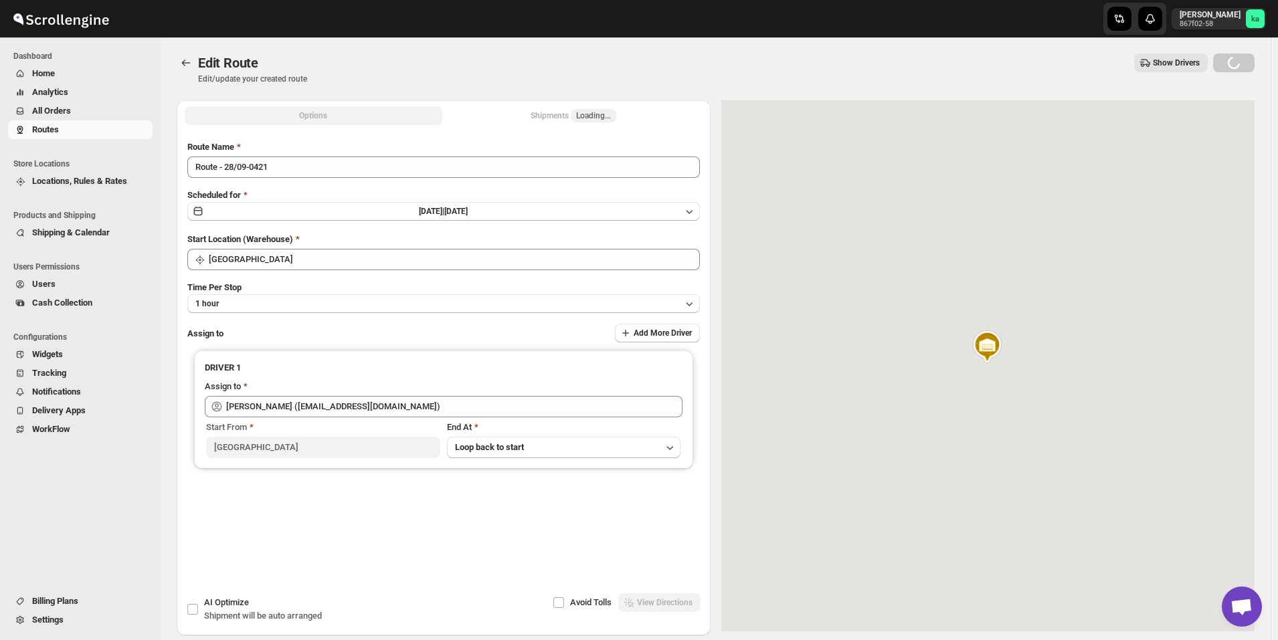
click at [554, 115] on div "Shipments Loading..." at bounding box center [573, 115] width 86 height 13
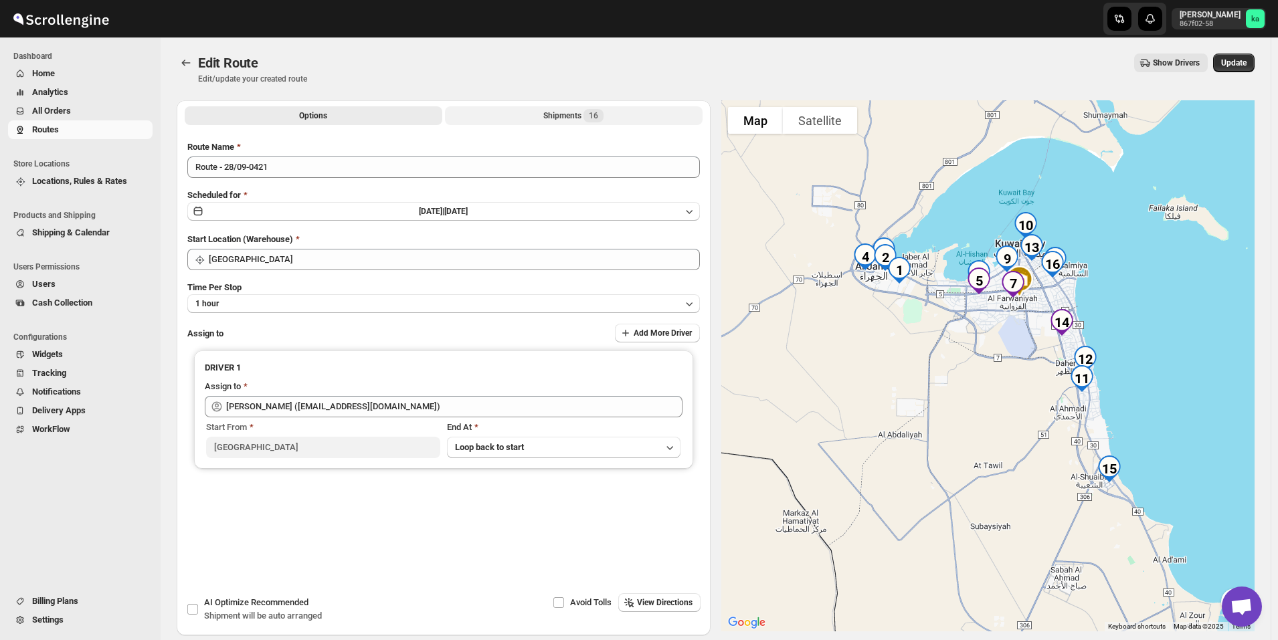
click at [554, 115] on div "Shipments 16" at bounding box center [573, 115] width 60 height 13
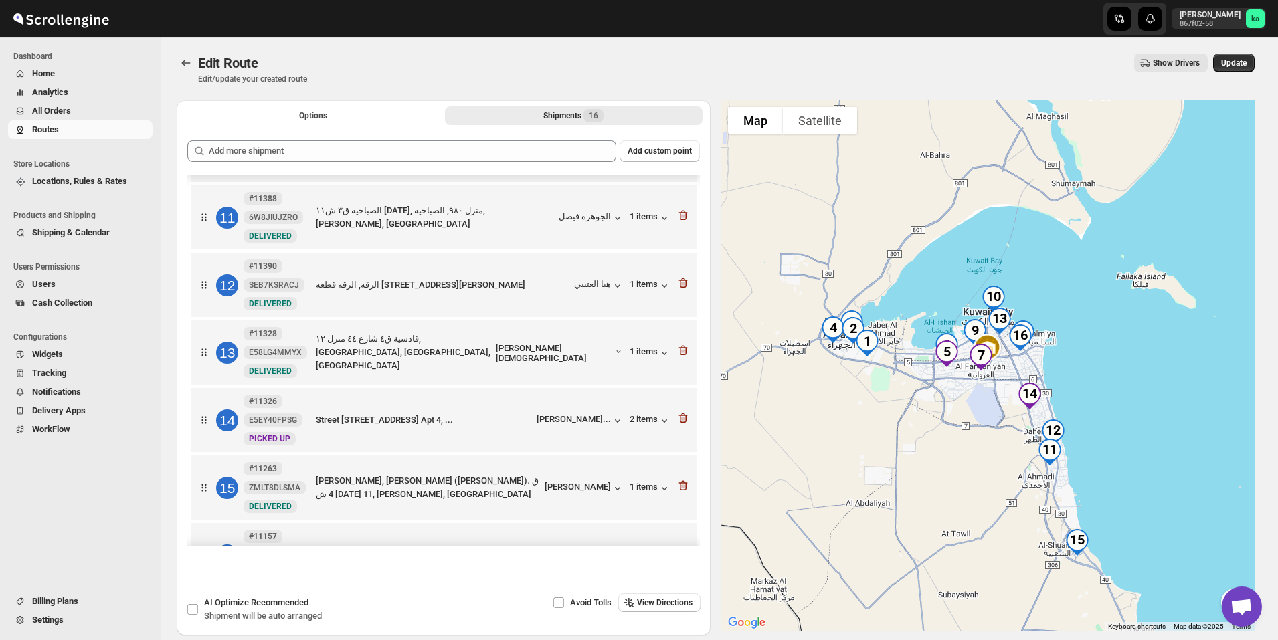
scroll to position [716, 0]
